Goal: Navigation & Orientation: Find specific page/section

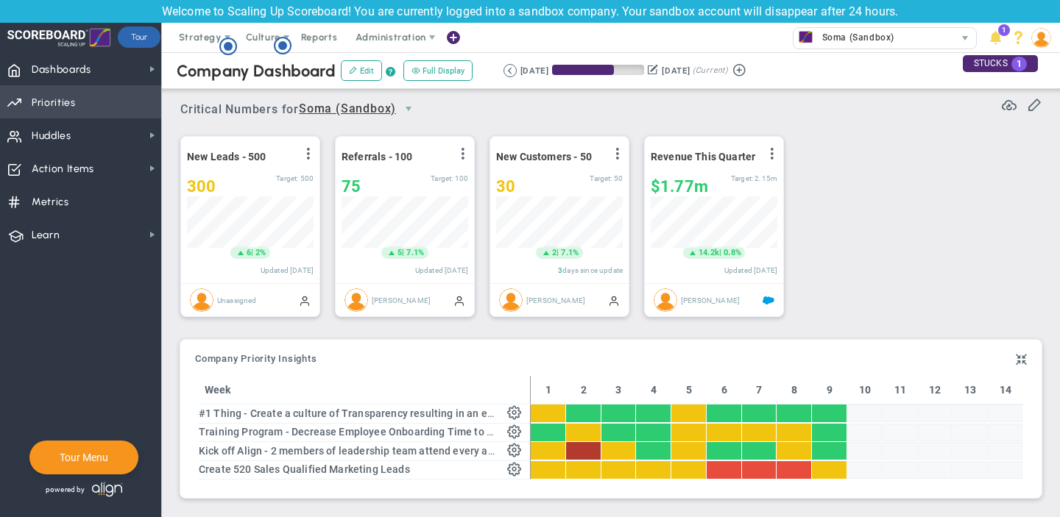
click at [54, 96] on span "Priorities" at bounding box center [54, 103] width 44 height 31
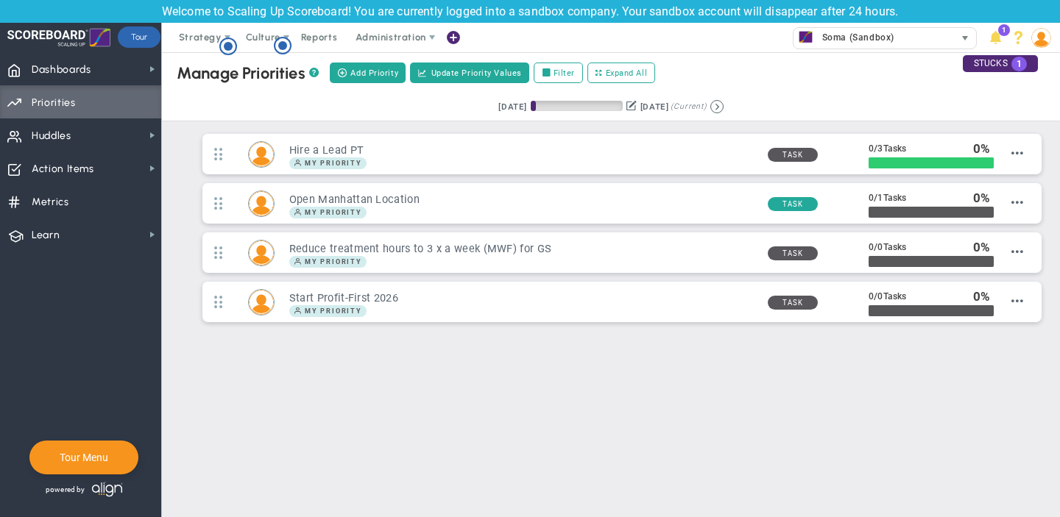
click at [904, 35] on div "Soma (Sandbox)" at bounding box center [873, 37] width 161 height 19
click at [89, 135] on span "Huddles Huddles" at bounding box center [80, 134] width 161 height 33
click at [102, 60] on span "Dashboards Dashboards" at bounding box center [80, 68] width 161 height 33
click at [137, 70] on span "Dashboards Dashboards" at bounding box center [80, 68] width 161 height 33
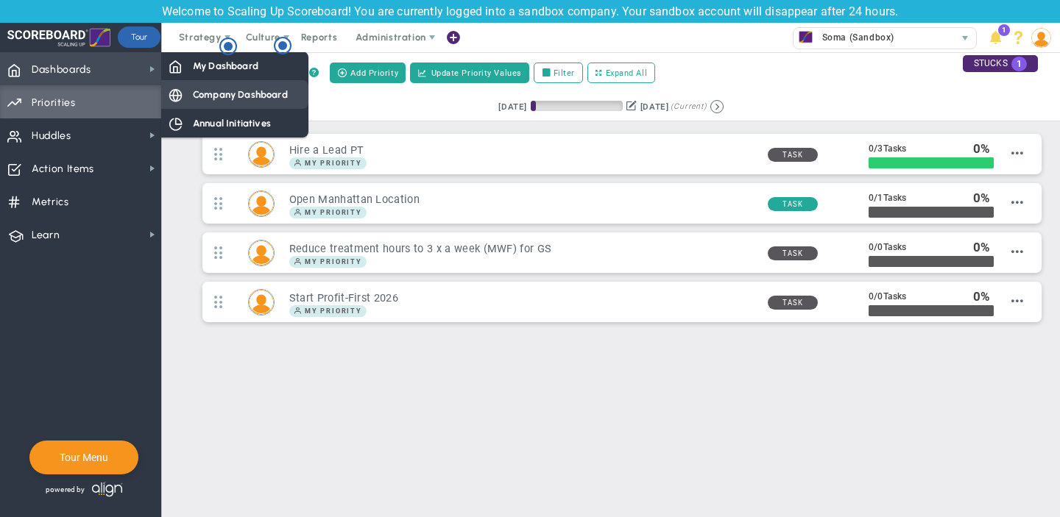
click at [199, 83] on div "Company Dashboard" at bounding box center [234, 94] width 147 height 29
